Goal: Communication & Community: Answer question/provide support

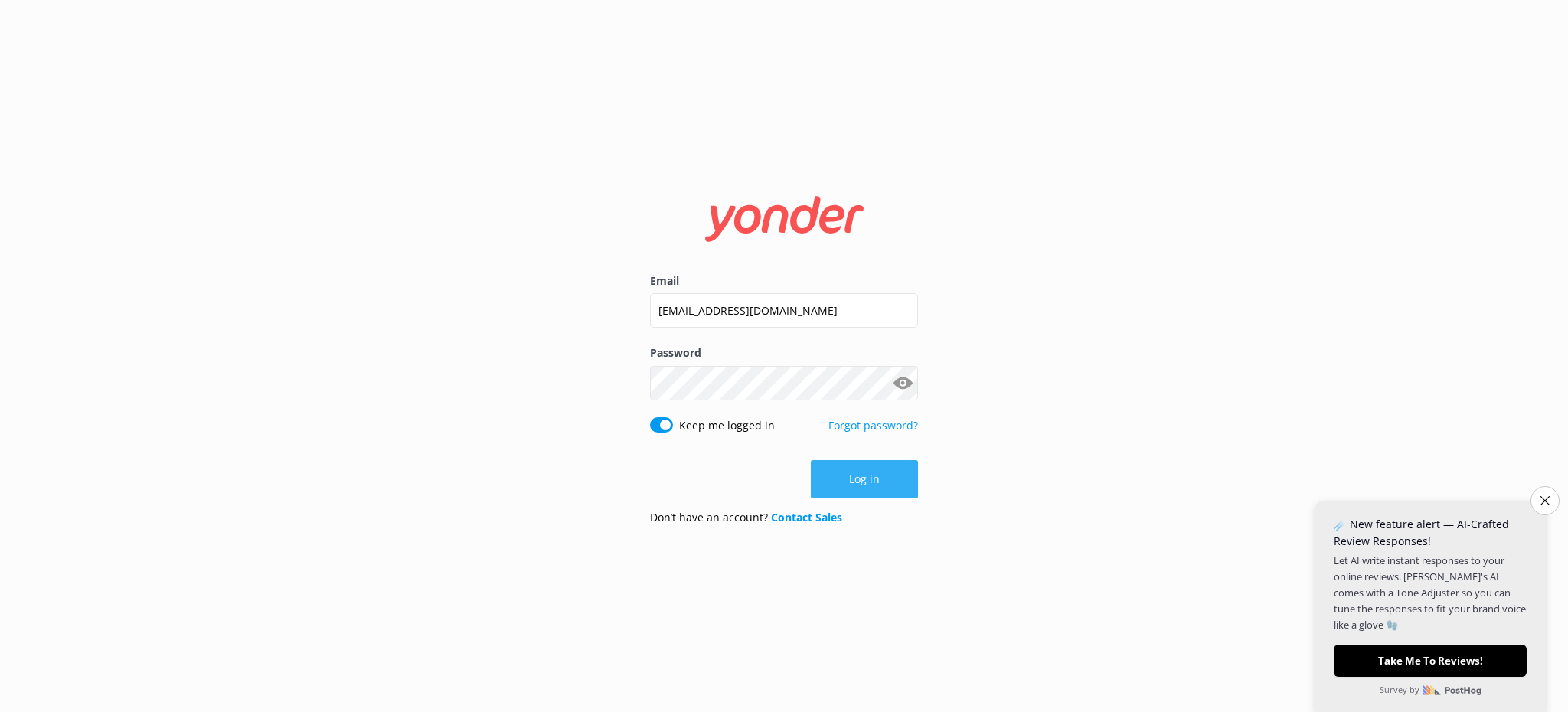
click at [891, 463] on button "Log in" at bounding box center [864, 478] width 107 height 38
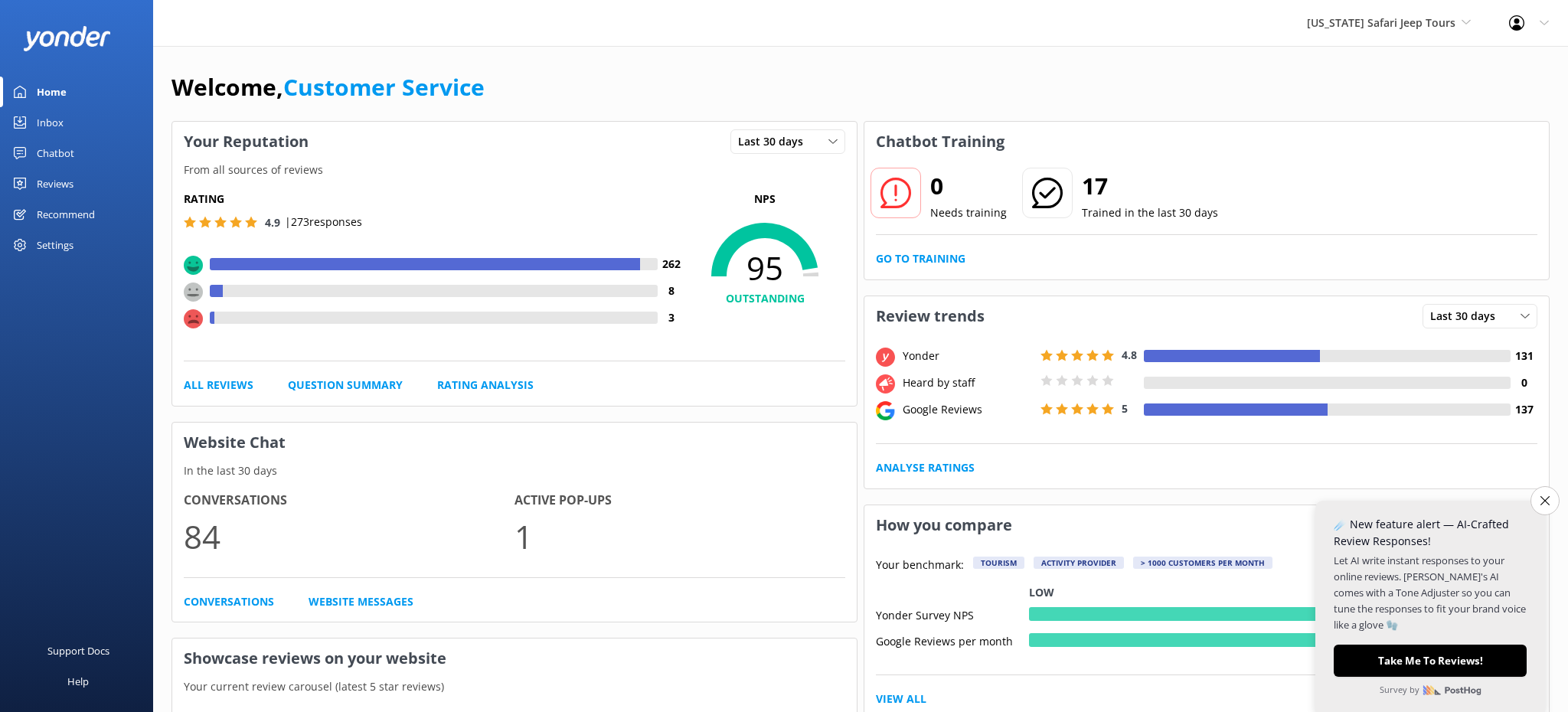
click at [73, 118] on link "Inbox" at bounding box center [77, 122] width 153 height 31
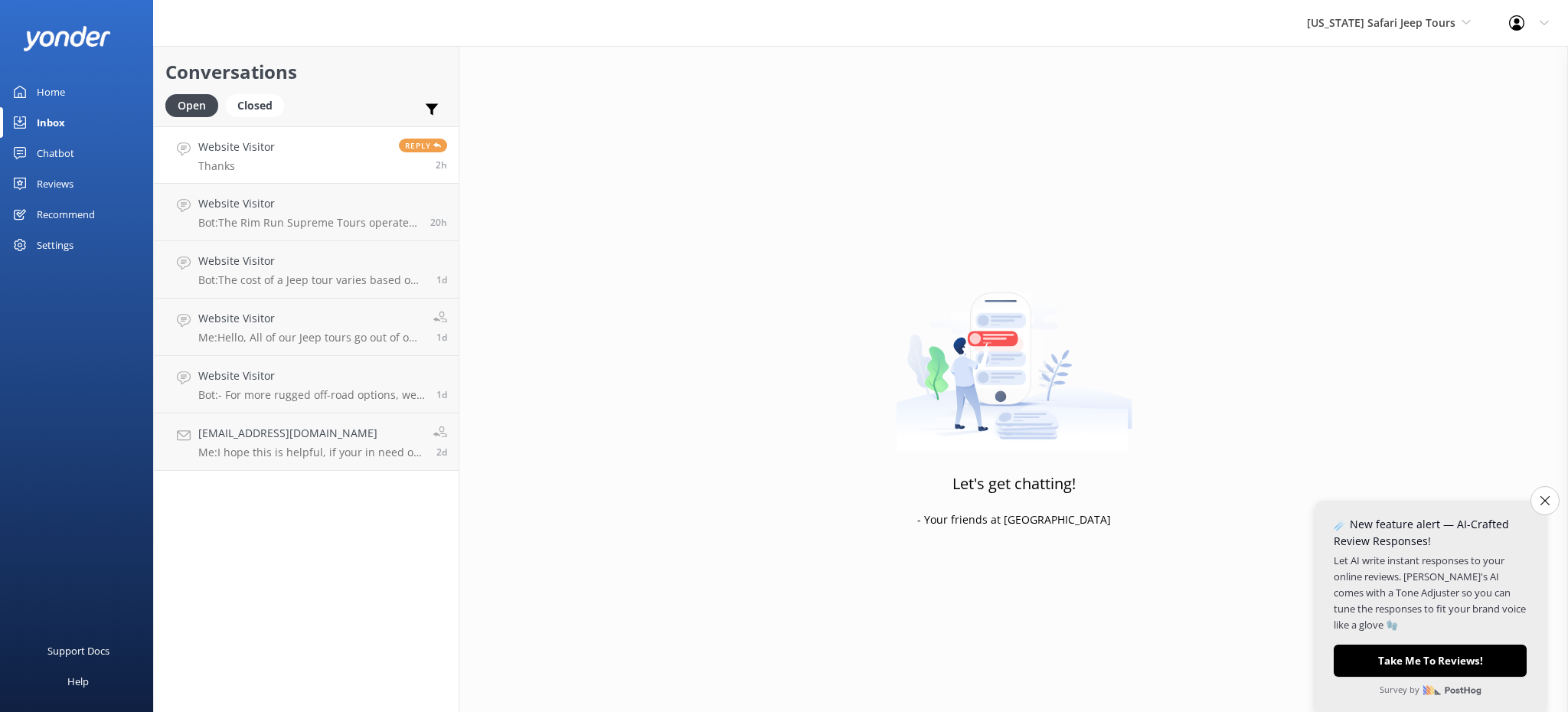
click at [275, 156] on link "Website Visitor Thanks Reply 2h" at bounding box center [307, 154] width 305 height 57
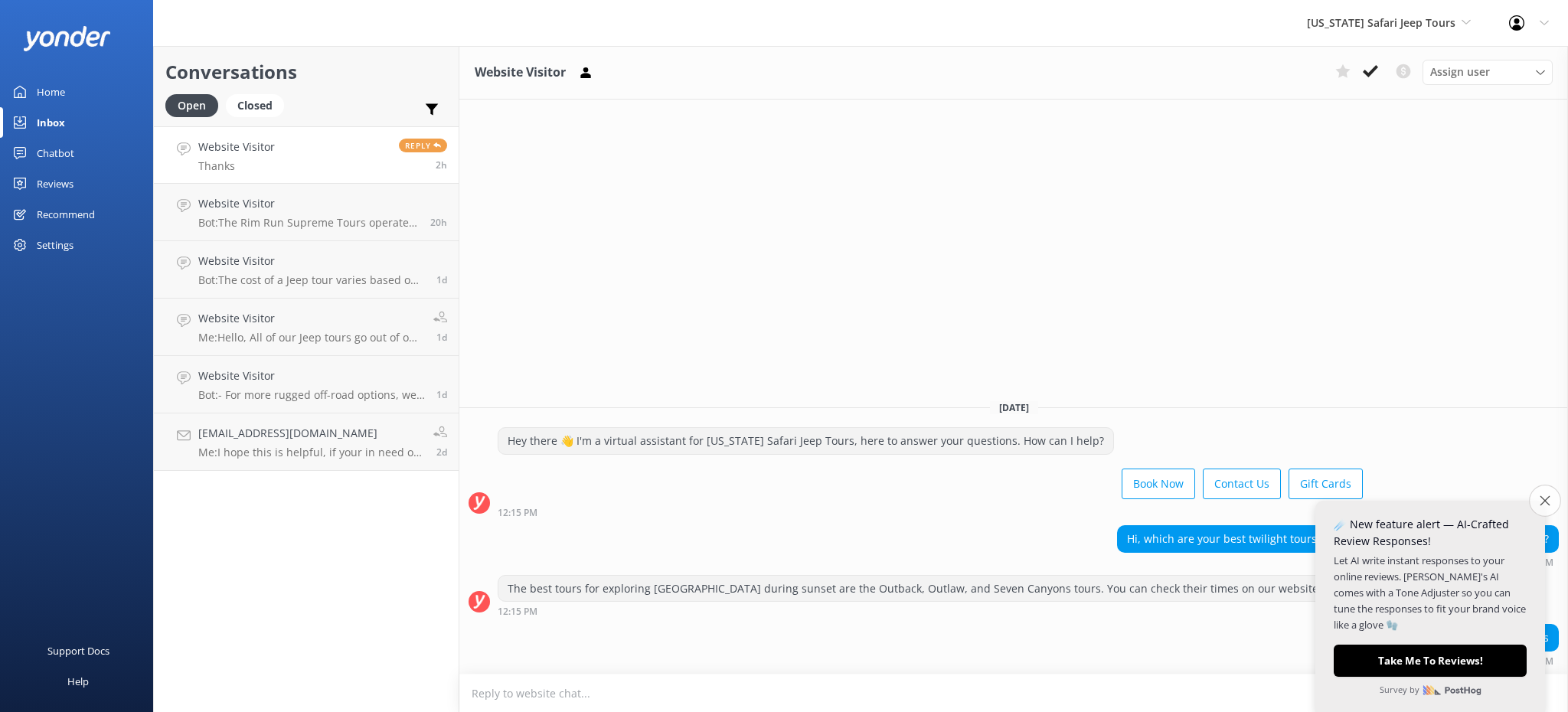
click at [1544, 499] on icon "Close survey" at bounding box center [1543, 500] width 10 height 10
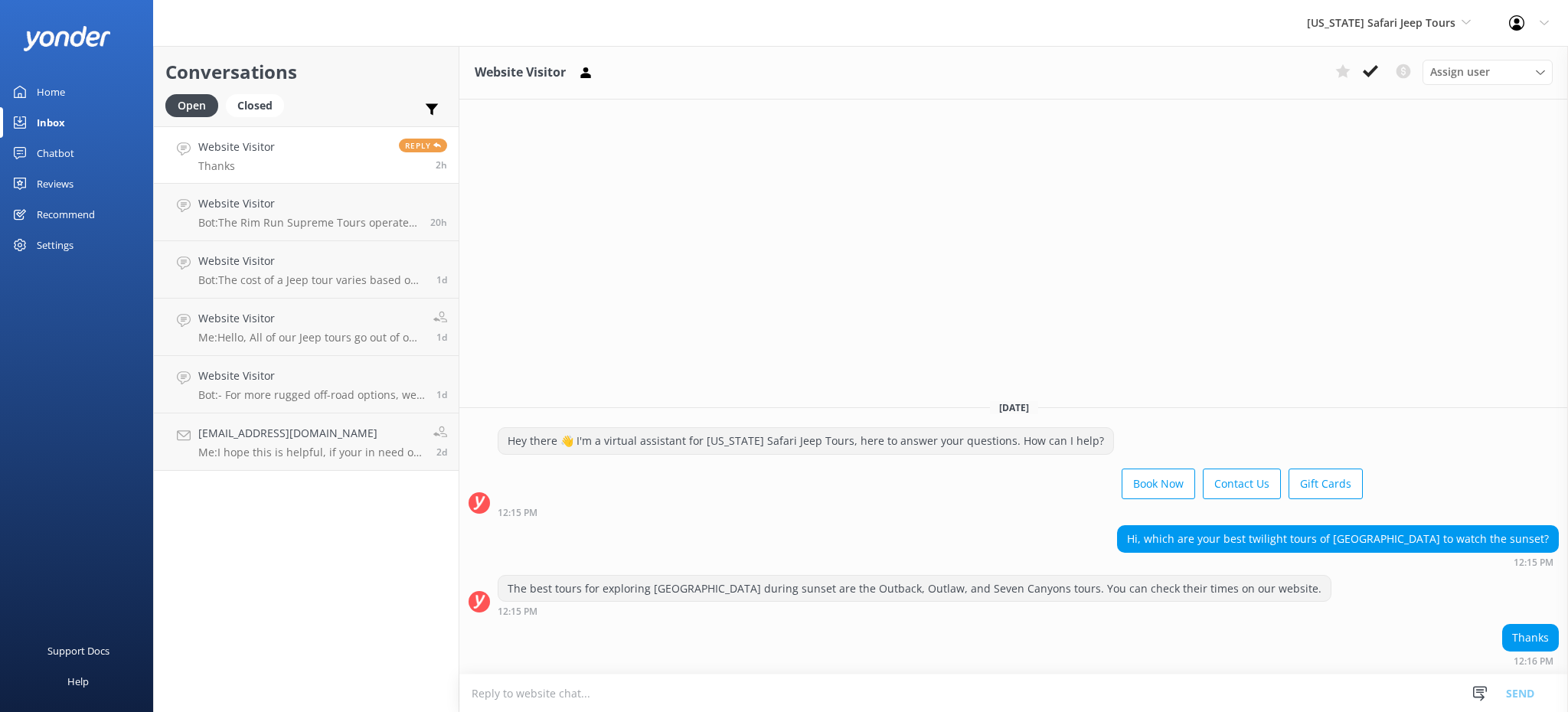
click at [1412, 38] on div "[US_STATE] Safari Jeep Tours Sedona Off-Road Center [US_STATE] Safari Jeep Tour…" at bounding box center [1388, 23] width 202 height 46
click at [1375, 66] on link "[GEOGRAPHIC_DATA]" at bounding box center [1365, 64] width 153 height 37
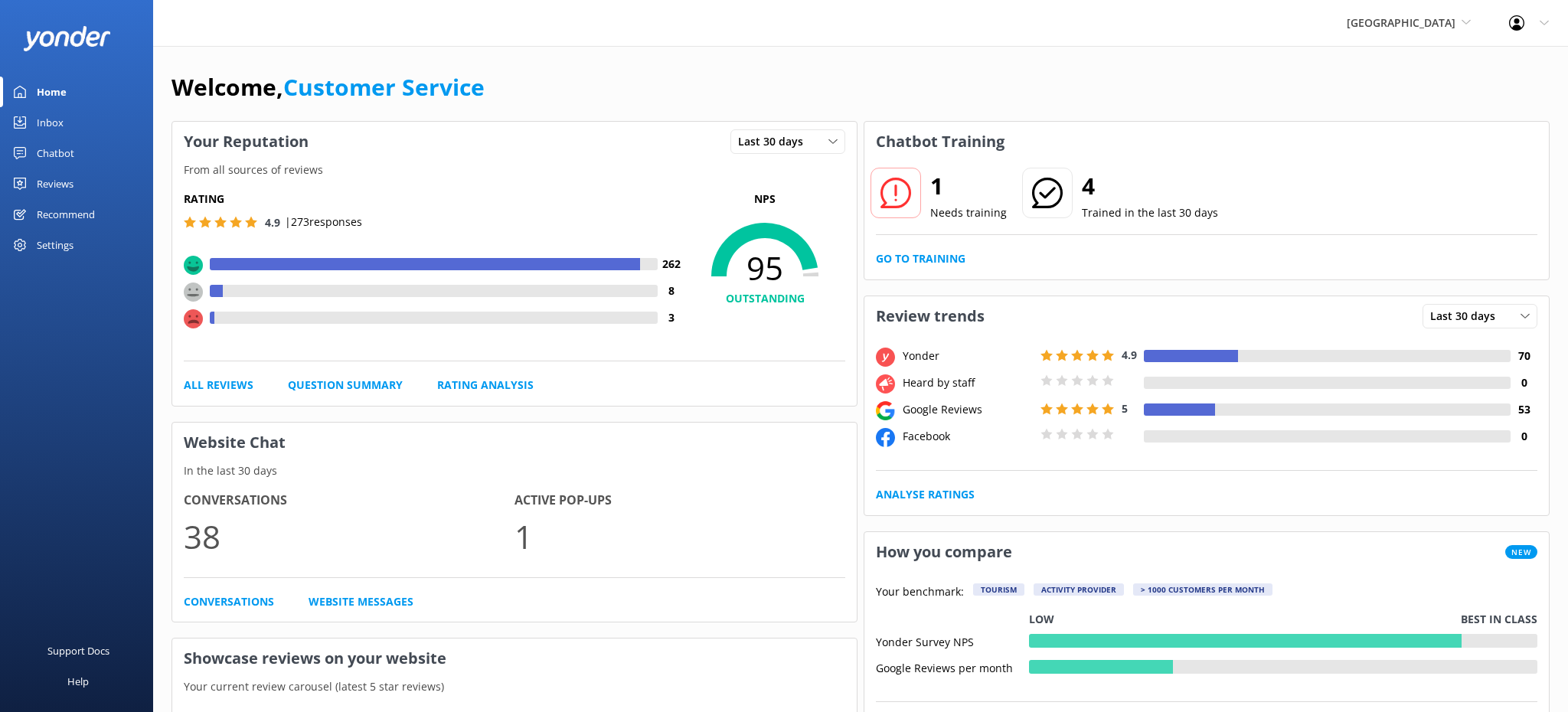
click at [45, 127] on div "Inbox" at bounding box center [50, 122] width 26 height 31
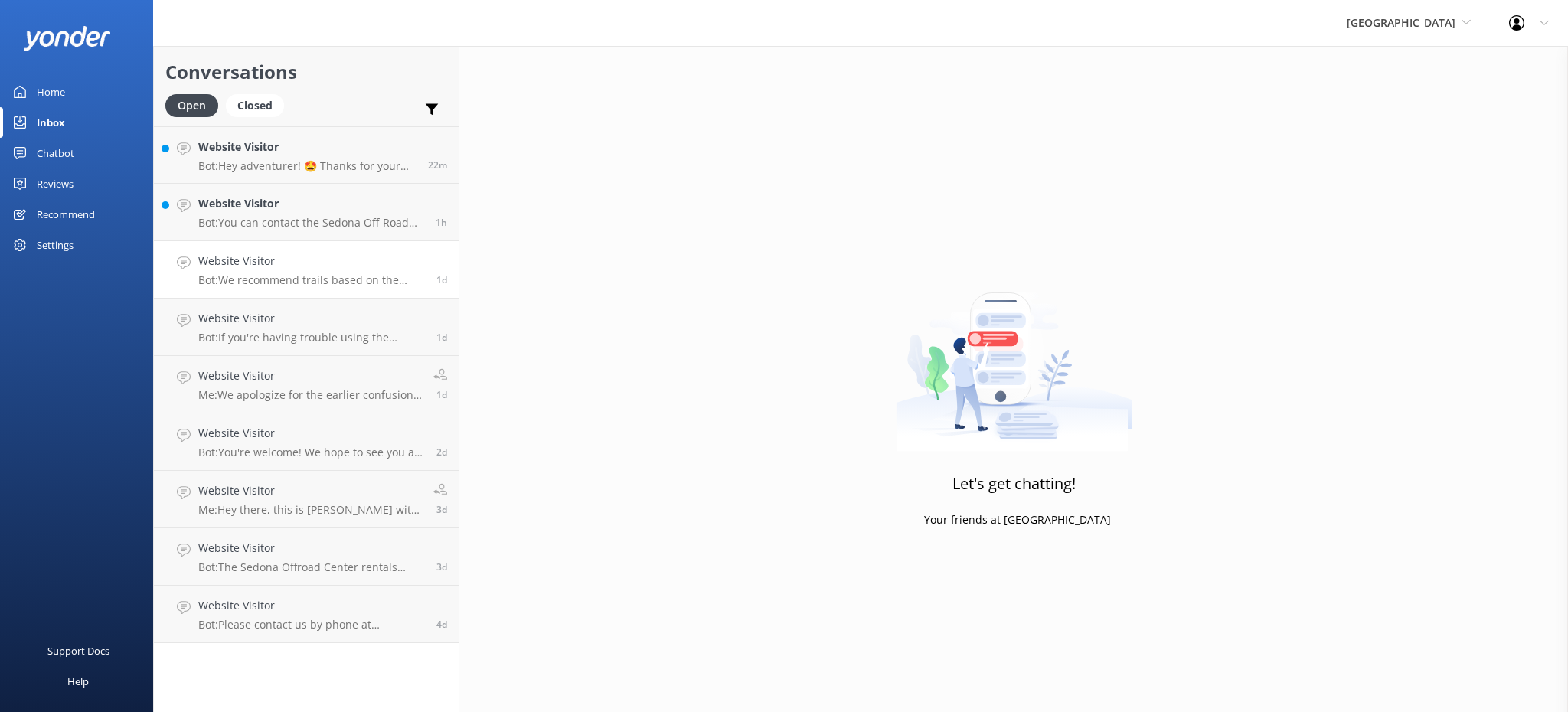
click at [286, 267] on h4 "Website Visitor" at bounding box center [311, 261] width 226 height 17
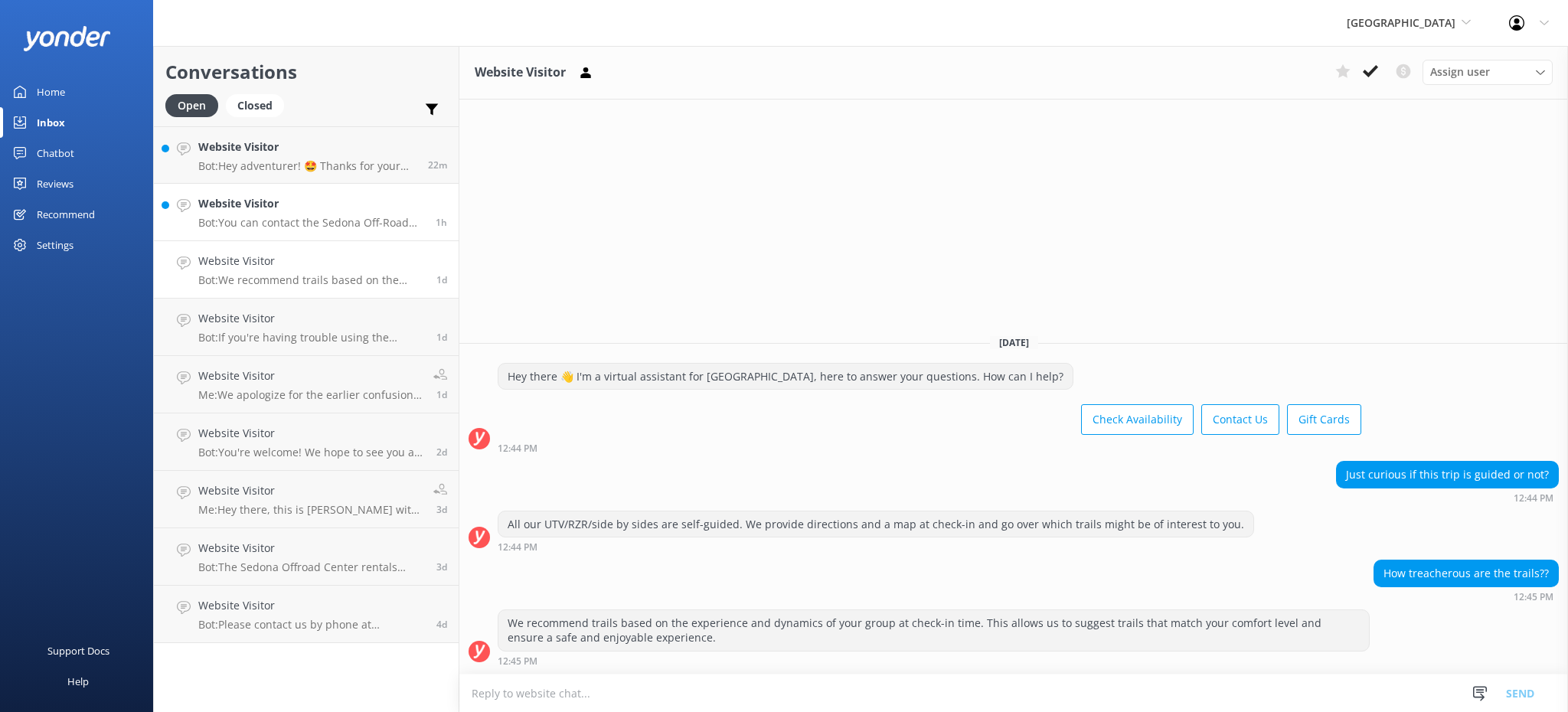
click at [325, 209] on h4 "Website Visitor" at bounding box center [311, 204] width 226 height 17
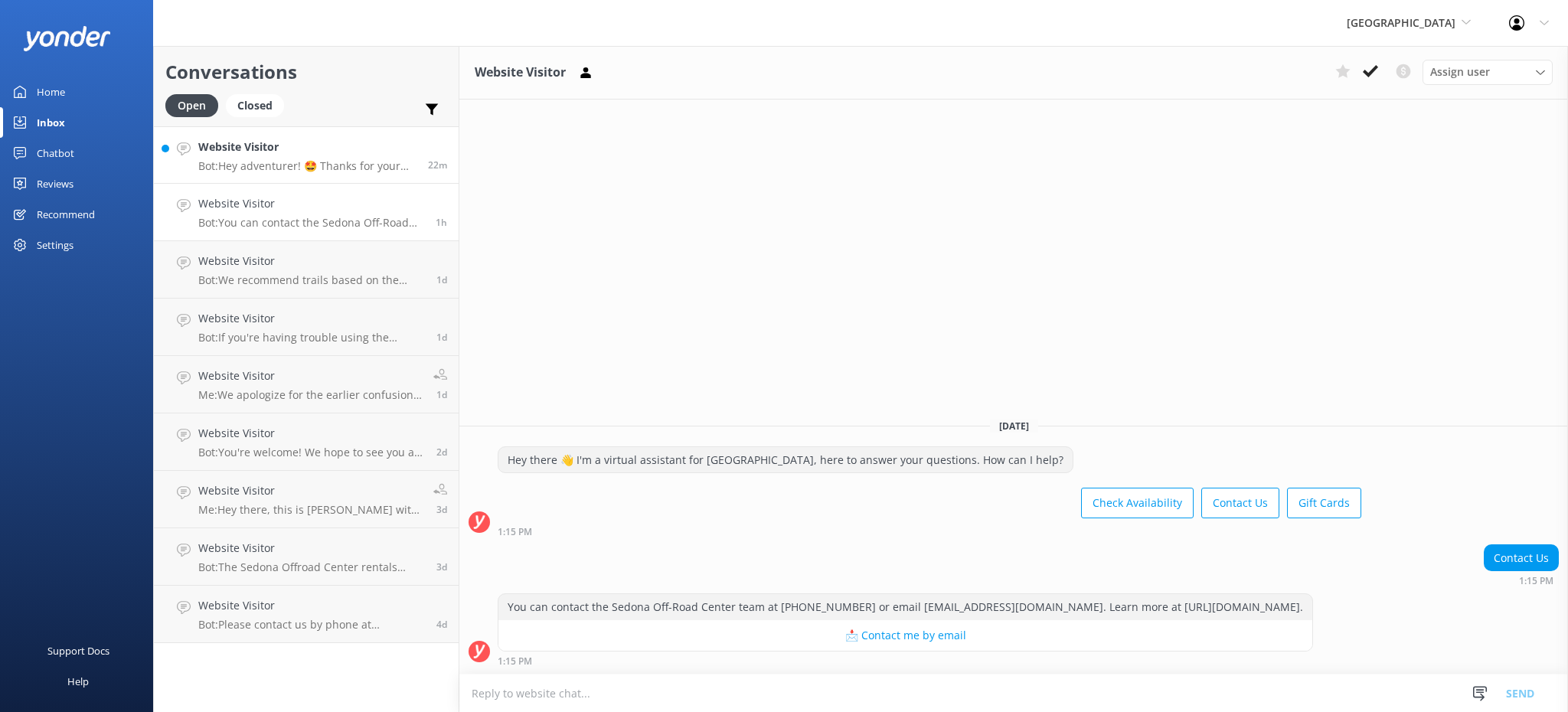
click at [300, 174] on link "Website Visitor Bot: Hey adventurer! 🤩 Thanks for your message, we'll get back …" at bounding box center [307, 154] width 305 height 57
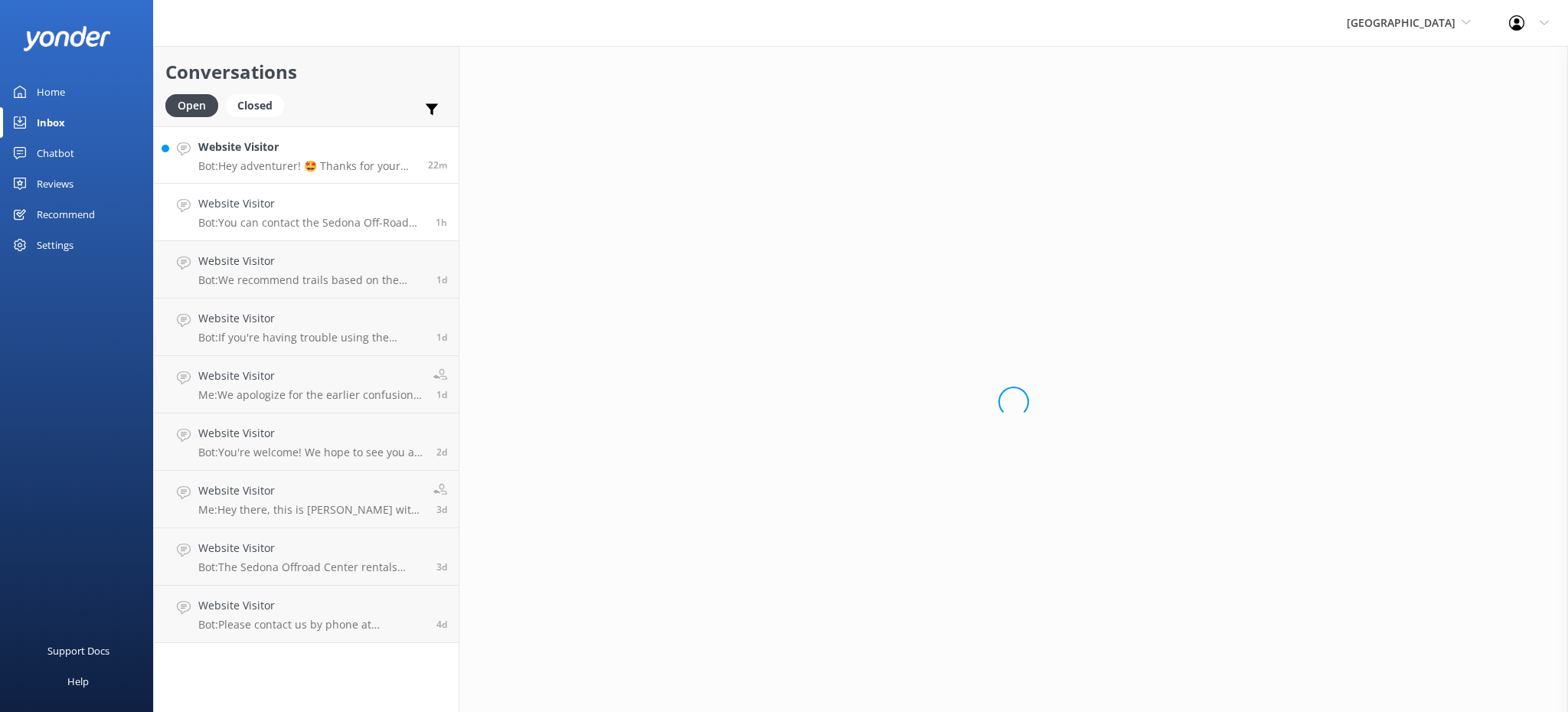
click at [309, 222] on p "Bot: You can contact the Sedona Off-Road Center team at [PHONE_NUMBER] or email…" at bounding box center [311, 223] width 226 height 14
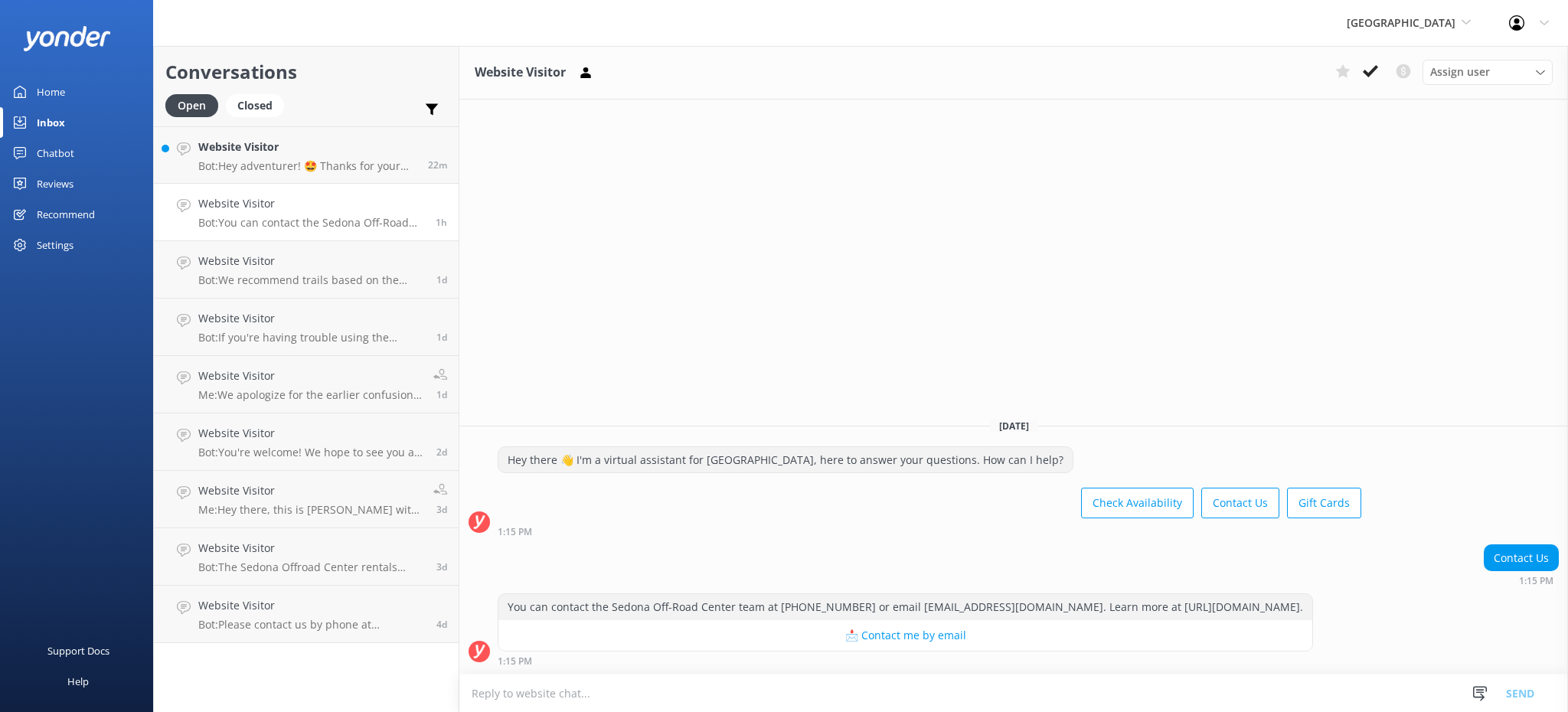
click at [309, 222] on p "Bot: You can contact the Sedona Off-Road Center team at [PHONE_NUMBER] or email…" at bounding box center [311, 223] width 226 height 14
click at [1384, 71] on div "Assign user [PERSON_NAME] Customer Service [PERSON_NAME] Station [PERSON_NAME]" at bounding box center [1440, 72] width 224 height 25
click at [1370, 70] on icon at bounding box center [1370, 70] width 15 height 15
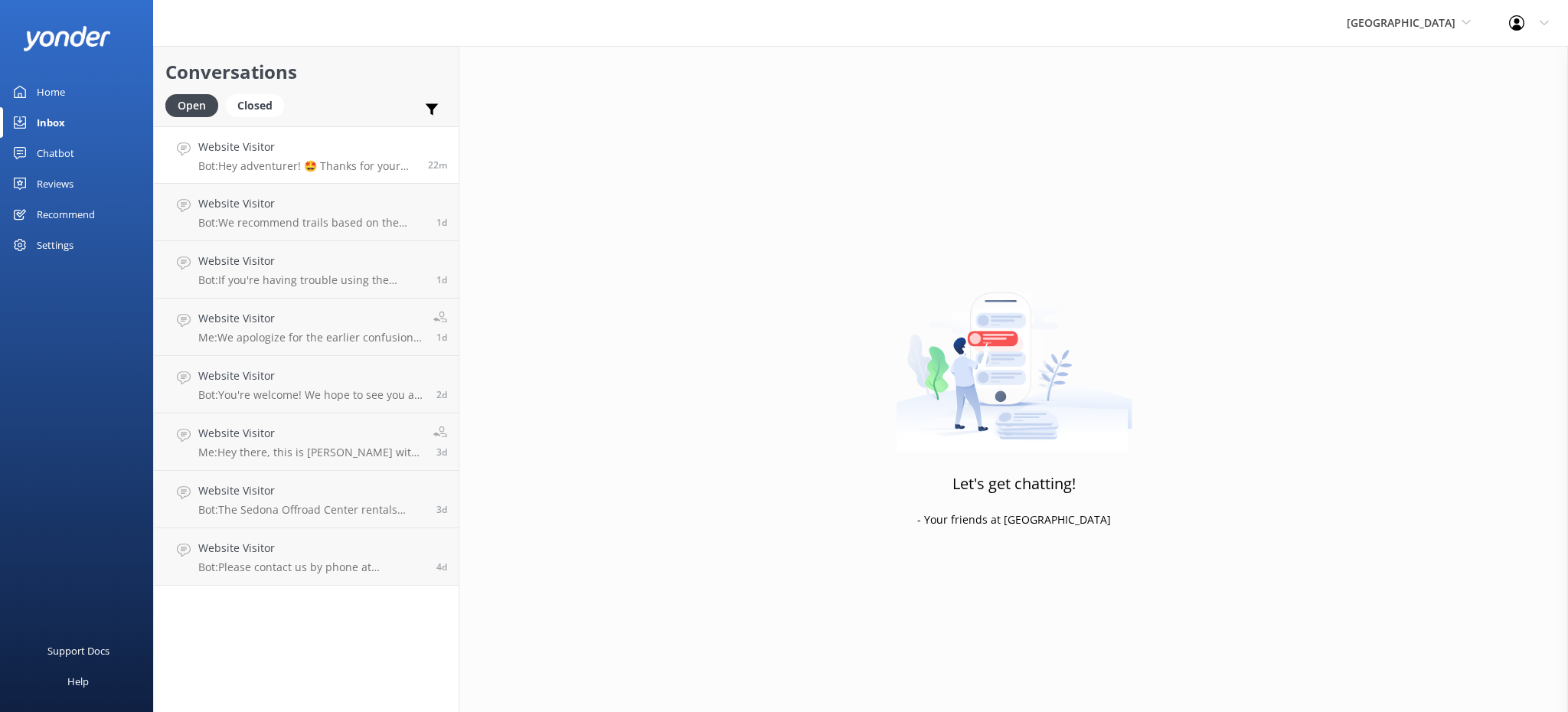
drag, startPoint x: 213, startPoint y: 150, endPoint x: 222, endPoint y: 158, distance: 12.0
click at [215, 151] on h4 "Website Visitor" at bounding box center [307, 146] width 218 height 17
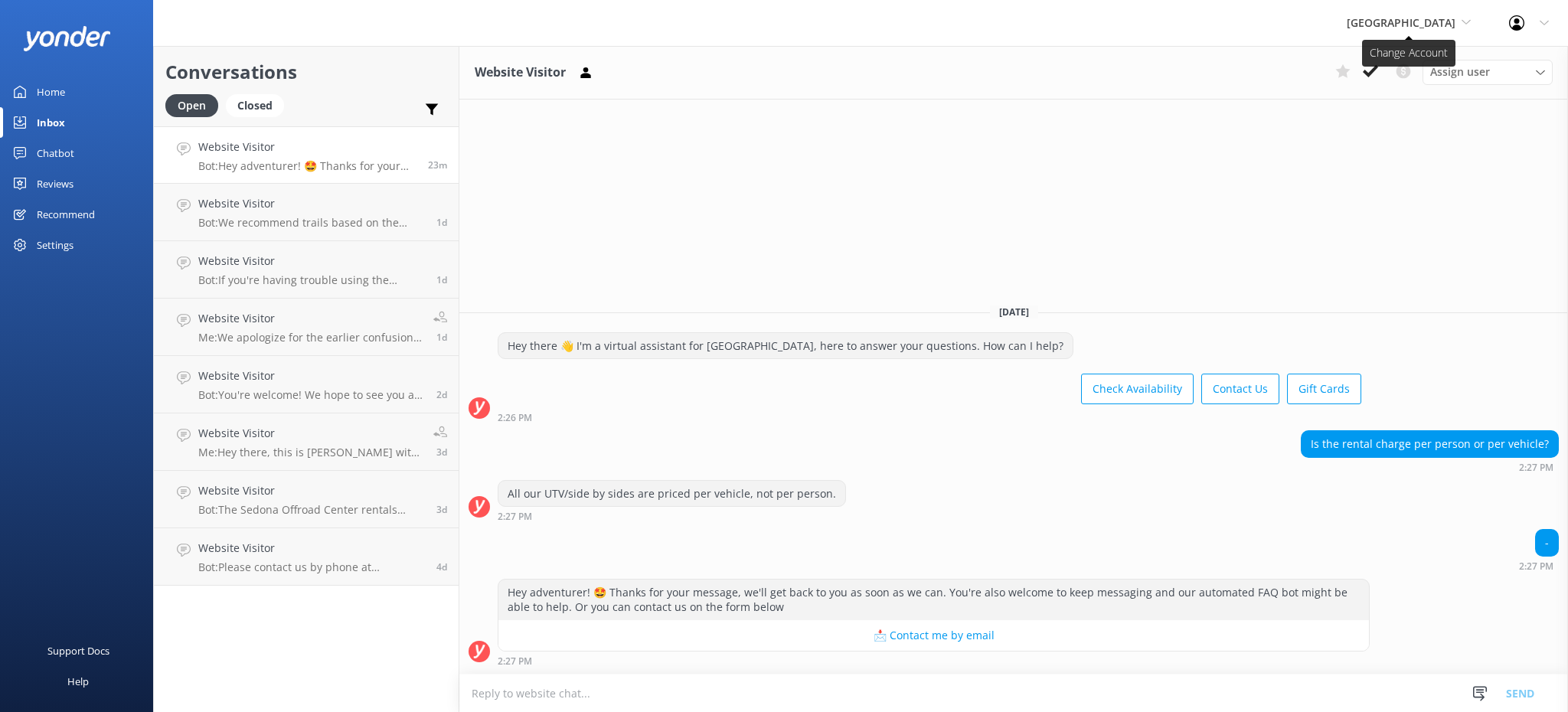
click at [1398, 23] on span "[GEOGRAPHIC_DATA]" at bounding box center [1400, 22] width 108 height 15
click at [1396, 108] on link "[US_STATE] Safari Jeep Tours" at bounding box center [1404, 101] width 153 height 37
